Goal: Navigation & Orientation: Find specific page/section

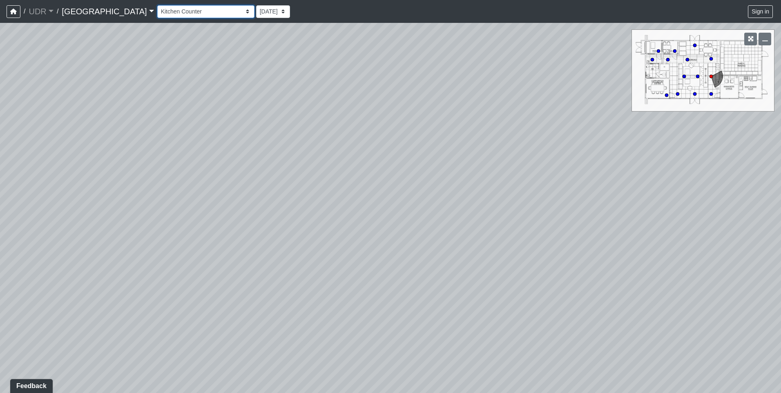
click at [157, 9] on select "Entry 1 Entry 2 Entry 3 Fireplace Seating 1 Fireplace Seating 2 Island Counter …" at bounding box center [205, 11] width 97 height 13
drag, startPoint x: 501, startPoint y: 183, endPoint x: 344, endPoint y: 92, distance: 181.7
click at [344, 92] on div "Loading... Coworking Entry Loading... Manager's Office Entry Loading... Table S…" at bounding box center [390, 208] width 781 height 370
drag, startPoint x: 591, startPoint y: 179, endPoint x: 334, endPoint y: 176, distance: 257.1
click at [338, 177] on div "Loading... Coworking Entry Loading... Manager's Office Entry Loading... Table S…" at bounding box center [390, 208] width 781 height 370
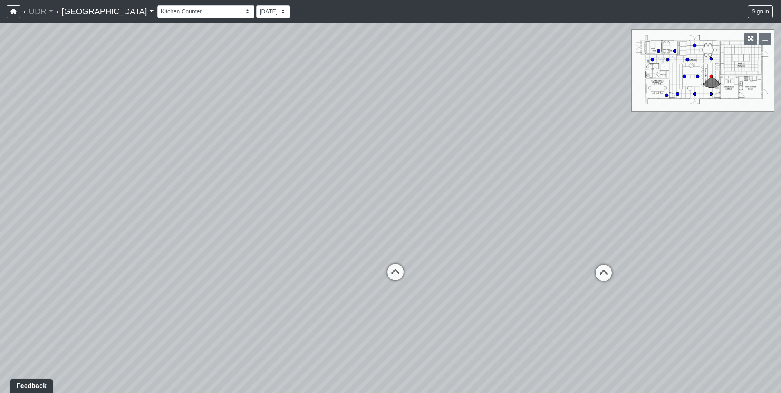
drag, startPoint x: 613, startPoint y: 229, endPoint x: 308, endPoint y: 220, distance: 305.9
click at [308, 220] on div "Loading... Coworking Entry Loading... Manager's Office Entry Loading... Table S…" at bounding box center [390, 208] width 781 height 370
click at [555, 293] on icon at bounding box center [556, 297] width 25 height 25
drag, startPoint x: 615, startPoint y: 225, endPoint x: 348, endPoint y: 264, distance: 270.1
click at [348, 264] on div "Loading... Coworking Entry Loading... Manager's Office Entry Loading... Table S…" at bounding box center [390, 208] width 781 height 370
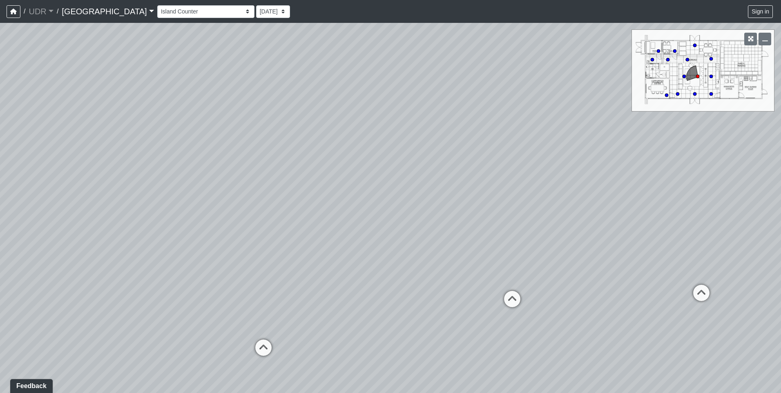
drag, startPoint x: 358, startPoint y: 257, endPoint x: 204, endPoint y: 257, distance: 154.1
click at [204, 257] on div "Loading... Coworking Entry Loading... Manager's Office Entry Loading... Table S…" at bounding box center [390, 208] width 781 height 370
click at [504, 260] on icon at bounding box center [510, 265] width 25 height 25
drag, startPoint x: 362, startPoint y: 262, endPoint x: 671, endPoint y: 262, distance: 309.0
click at [671, 262] on div "Loading... Coworking Entry Loading... Manager's Office Entry Loading... Table S…" at bounding box center [390, 208] width 781 height 370
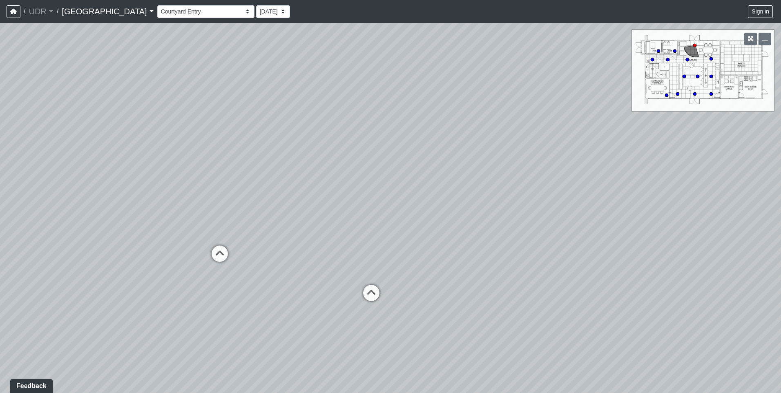
drag, startPoint x: 311, startPoint y: 226, endPoint x: 469, endPoint y: 202, distance: 159.9
click at [469, 202] on div "Loading... Coworking Entry Loading... Manager's Office Entry Loading... Table S…" at bounding box center [390, 208] width 781 height 370
drag, startPoint x: 428, startPoint y: 197, endPoint x: 513, endPoint y: 190, distance: 85.3
click at [513, 190] on div "Loading... Coworking Entry Loading... Manager's Office Entry Loading... Table S…" at bounding box center [390, 208] width 781 height 370
drag, startPoint x: 387, startPoint y: 168, endPoint x: 415, endPoint y: 181, distance: 31.5
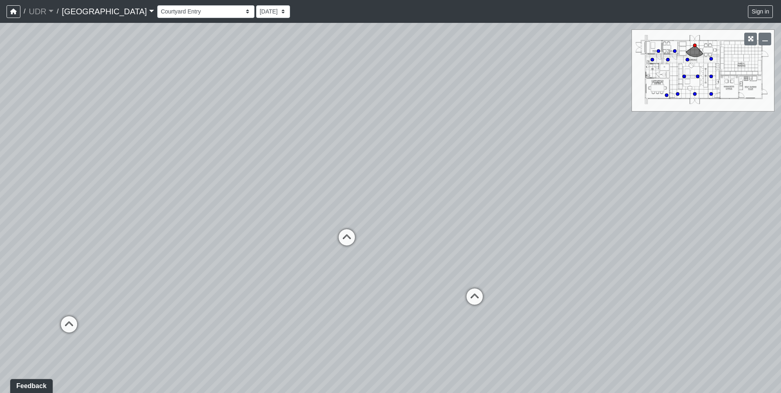
click at [415, 181] on div "Loading... Coworking Entry Loading... Manager's Office Entry Loading... Table S…" at bounding box center [390, 208] width 781 height 370
drag, startPoint x: 249, startPoint y: 205, endPoint x: 130, endPoint y: 195, distance: 119.4
click at [130, 195] on div "Loading... Coworking Entry Loading... Manager's Office Entry Loading... Table S…" at bounding box center [390, 208] width 781 height 370
drag, startPoint x: 372, startPoint y: 170, endPoint x: 606, endPoint y: 150, distance: 234.6
click at [606, 150] on div "Loading... Coworking Entry Loading... Manager's Office Entry Loading... Table S…" at bounding box center [390, 208] width 781 height 370
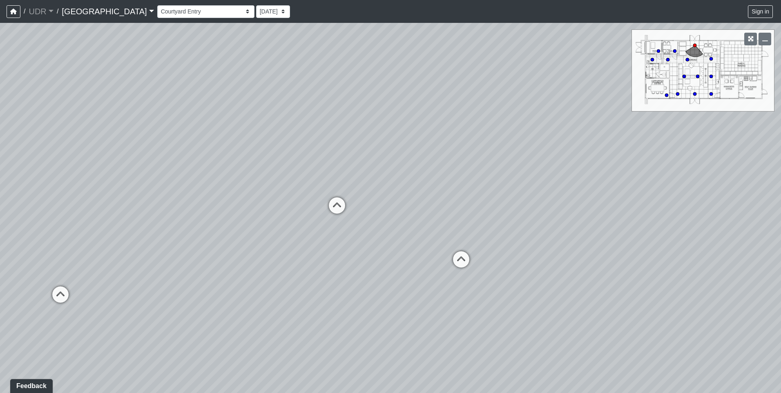
drag, startPoint x: 336, startPoint y: 199, endPoint x: 236, endPoint y: 213, distance: 100.7
click at [236, 213] on div "Loading... Coworking Entry Loading... Manager's Office Entry Loading... Table S…" at bounding box center [390, 208] width 781 height 370
drag, startPoint x: 358, startPoint y: 196, endPoint x: 307, endPoint y: 197, distance: 51.5
click at [307, 197] on div "Loading... Coworking Entry Loading... Manager's Office Entry Loading... Table S…" at bounding box center [390, 208] width 781 height 370
click at [298, 206] on icon at bounding box center [300, 213] width 25 height 25
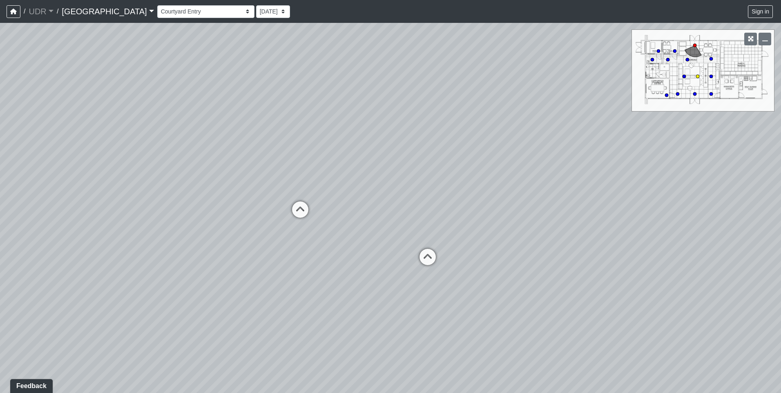
select select "ue6yHihGzY4QA5F94Xb57W"
drag, startPoint x: 488, startPoint y: 170, endPoint x: 34, endPoint y: 181, distance: 453.8
click at [36, 181] on div "Loading... Coworking Entry Loading... Manager's Office Entry Loading... Table S…" at bounding box center [390, 208] width 781 height 370
drag, startPoint x: 140, startPoint y: 162, endPoint x: 346, endPoint y: 160, distance: 206.4
click at [346, 160] on div "Loading... Coworking Entry Loading... Manager's Office Entry Loading... Table S…" at bounding box center [390, 208] width 781 height 370
